Goal: Use online tool/utility

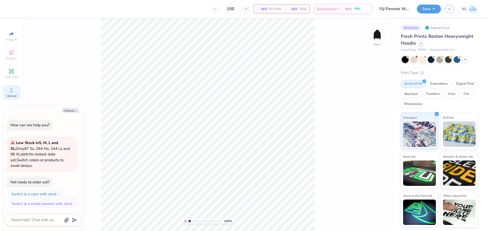
click at [15, 90] on div "Upload" at bounding box center [12, 92] width 18 height 15
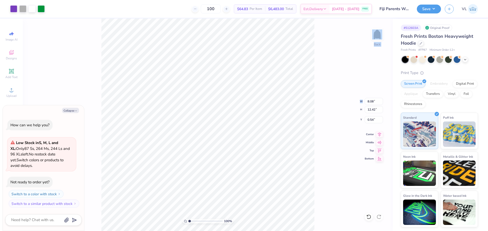
click at [374, 105] on div "100 % Back W 8.08 8.08 " H 12.42 12.42 " Y 0.54 0.54 " Center Middle Top Bottom" at bounding box center [208, 125] width 370 height 213
type textarea "x"
click at [374, 101] on input "8.08" at bounding box center [374, 101] width 18 height 7
type input "10"
type textarea "x"
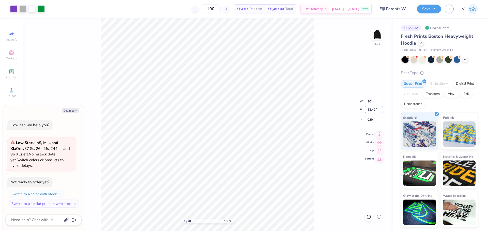
type input "8.13"
type input "12.50"
type input "0.50"
type input "10.5"
type textarea "x"
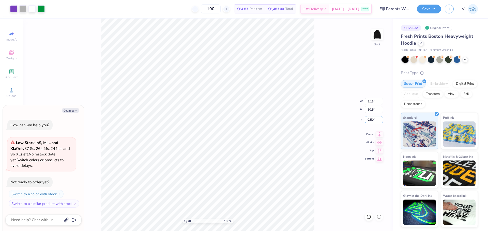
type input "6.83"
type input "10.50"
type input "1.50"
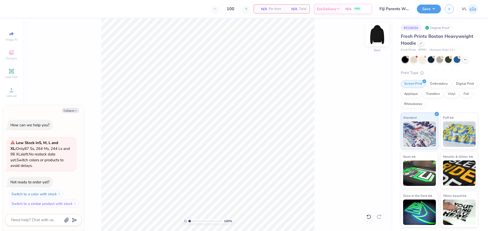
click at [378, 37] on img at bounding box center [377, 34] width 20 height 20
click at [11, 92] on circle at bounding box center [11, 91] width 3 height 3
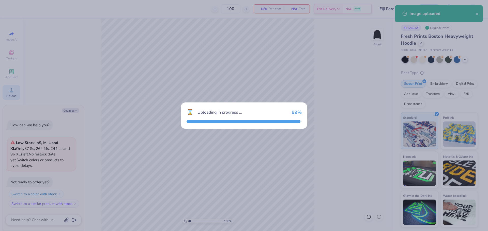
type textarea "x"
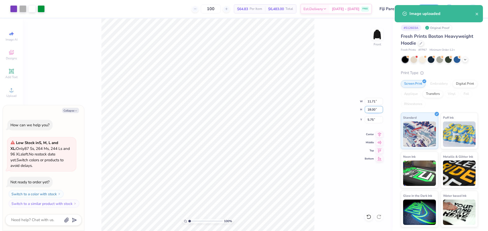
click at [371, 109] on input "18.00" at bounding box center [374, 109] width 18 height 7
click at [373, 101] on input "11.71" at bounding box center [374, 101] width 18 height 7
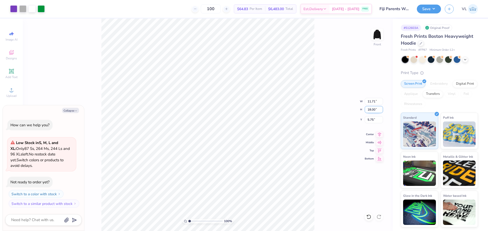
click at [375, 107] on input "18.00" at bounding box center [374, 109] width 18 height 7
type input "15"
type textarea "x"
type input "9.76"
type input "15.00"
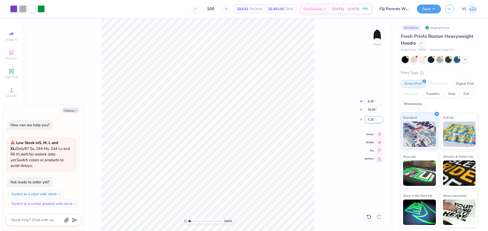
click at [373, 121] on input "7.25" at bounding box center [374, 119] width 18 height 7
type input "6"
type textarea "x"
type input "6.00"
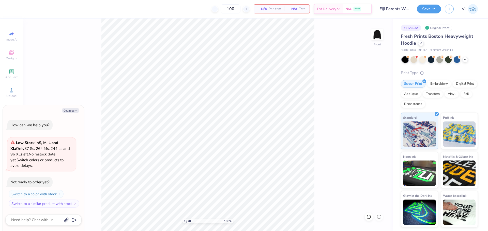
click at [14, 100] on div "Image AI Designs Add Text Upload Greek Clipart & logos Decorate" at bounding box center [12, 95] width 18 height 132
click at [12, 97] on span "Upload" at bounding box center [11, 96] width 10 height 4
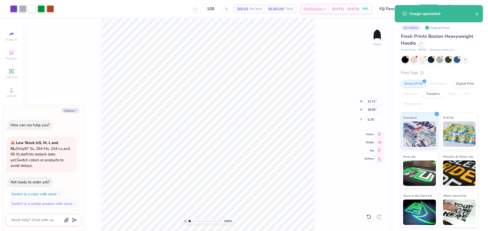
click at [370, 106] on div "100 % Front W 11.71 11.71 " H 18.00 18.00 " Y 5.75 5.75 " Center Middle Top Bot…" at bounding box center [208, 125] width 370 height 213
type textarea "x"
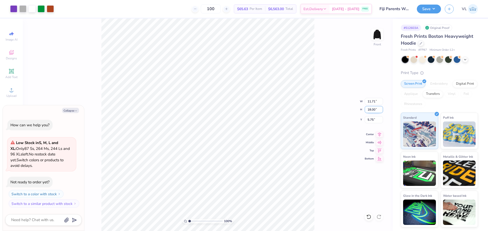
click at [375, 108] on input "18.00" at bounding box center [374, 109] width 18 height 7
type input "15"
type textarea "x"
type input "9.76"
type input "15.00"
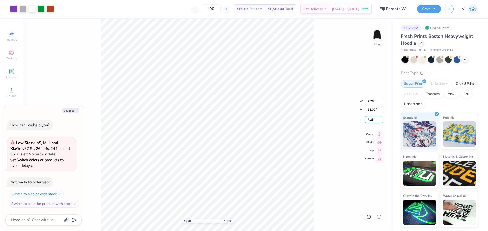
click at [372, 117] on input "7.25" at bounding box center [374, 119] width 18 height 7
type input "3"
type textarea "x"
type input "5.00"
click at [429, 11] on button "Save" at bounding box center [429, 8] width 24 height 9
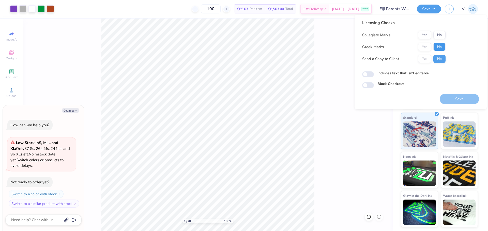
click at [440, 44] on button "No" at bounding box center [439, 47] width 12 height 8
click at [442, 33] on button "No" at bounding box center [439, 35] width 12 height 8
click at [465, 98] on button "Save" at bounding box center [458, 99] width 39 height 10
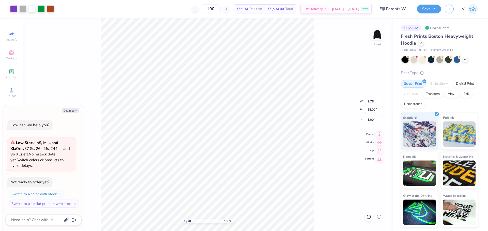
type textarea "x"
